Goal: Find specific page/section: Find specific page/section

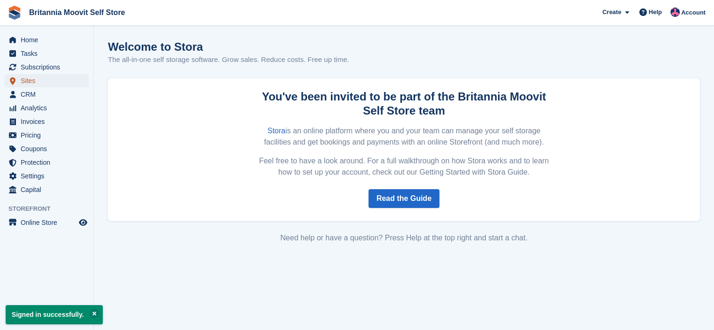
click at [29, 82] on span "Sites" at bounding box center [49, 80] width 56 height 13
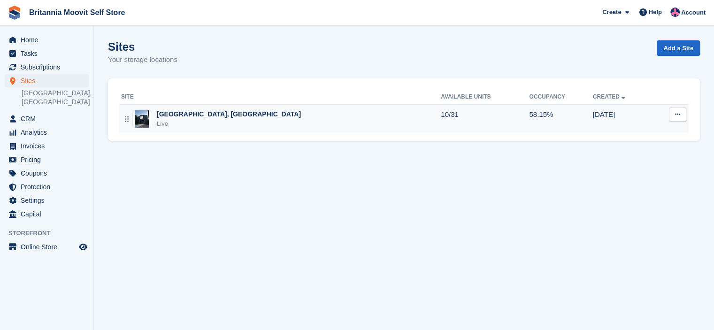
click at [163, 114] on div "[GEOGRAPHIC_DATA], [GEOGRAPHIC_DATA]" at bounding box center [229, 114] width 144 height 10
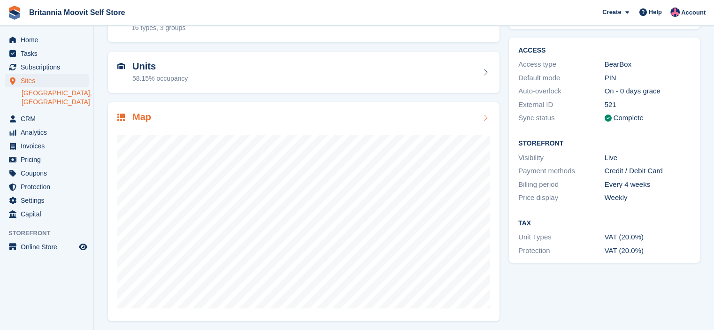
scroll to position [70, 0]
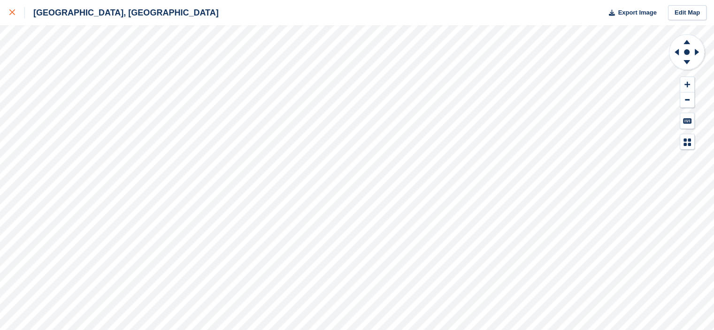
click at [11, 11] on icon at bounding box center [12, 12] width 6 height 6
